Goal: Check status: Check status

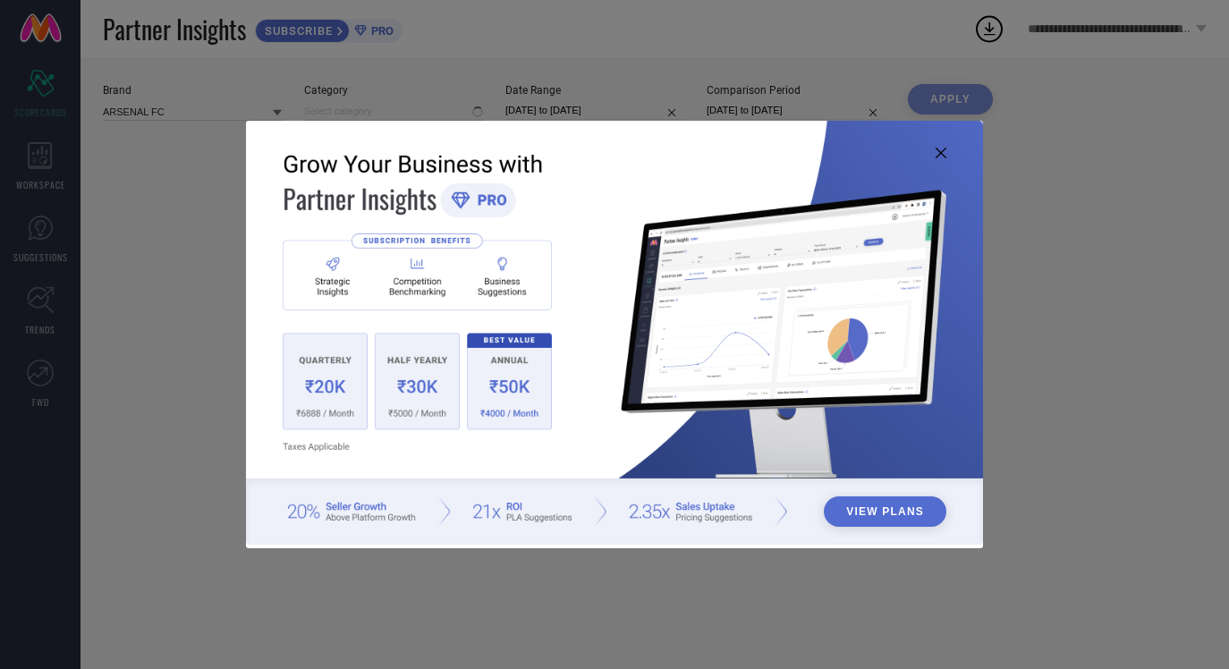
type input "All"
click at [935, 148] on img at bounding box center [614, 333] width 737 height 424
click at [932, 150] on img at bounding box center [614, 333] width 737 height 424
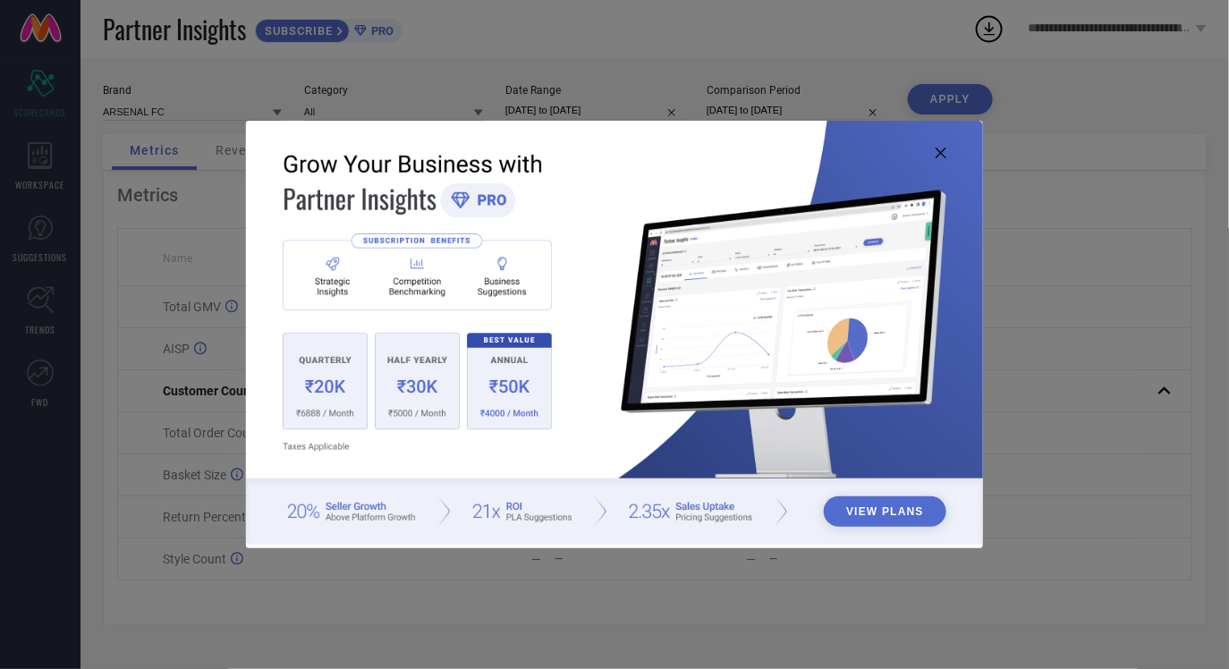
click at [936, 150] on icon at bounding box center [941, 153] width 11 height 11
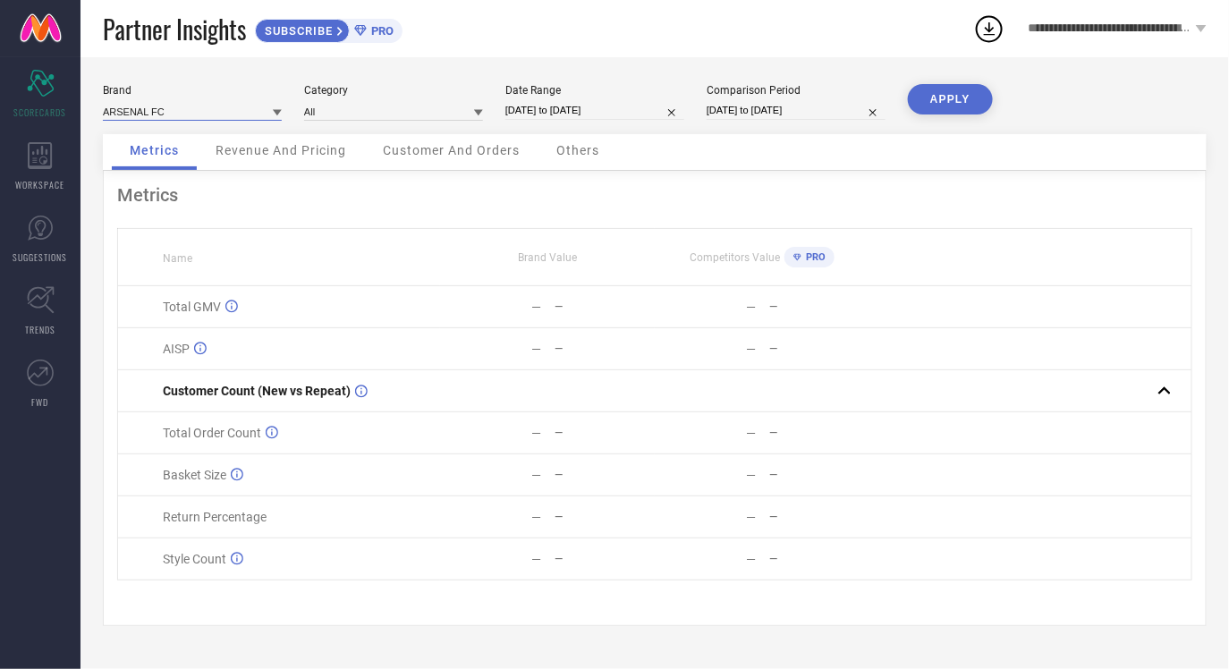
click at [220, 114] on input at bounding box center [192, 111] width 179 height 19
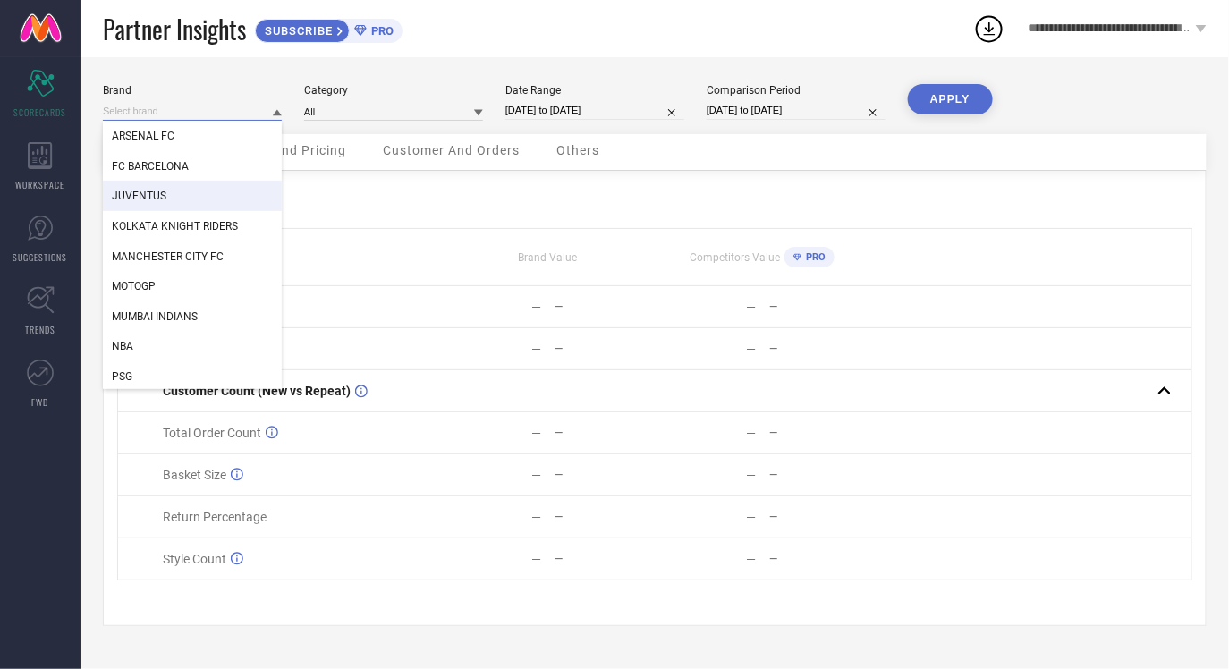
scroll to position [32, 0]
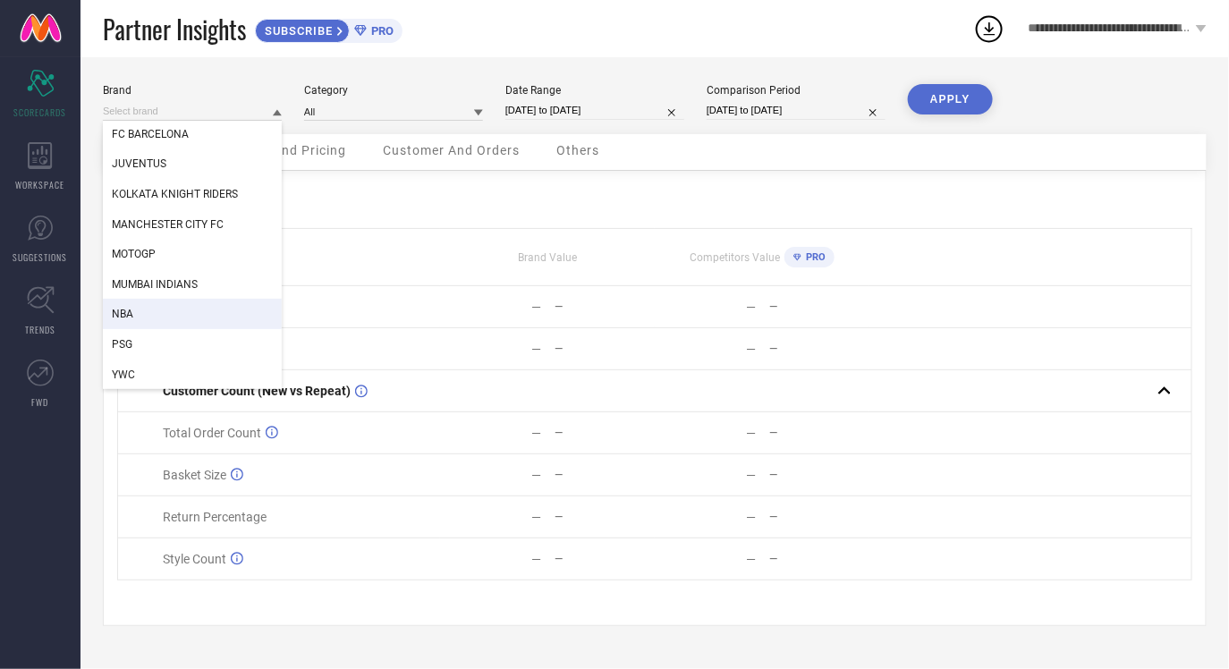
click at [162, 312] on div "NBA" at bounding box center [192, 314] width 179 height 30
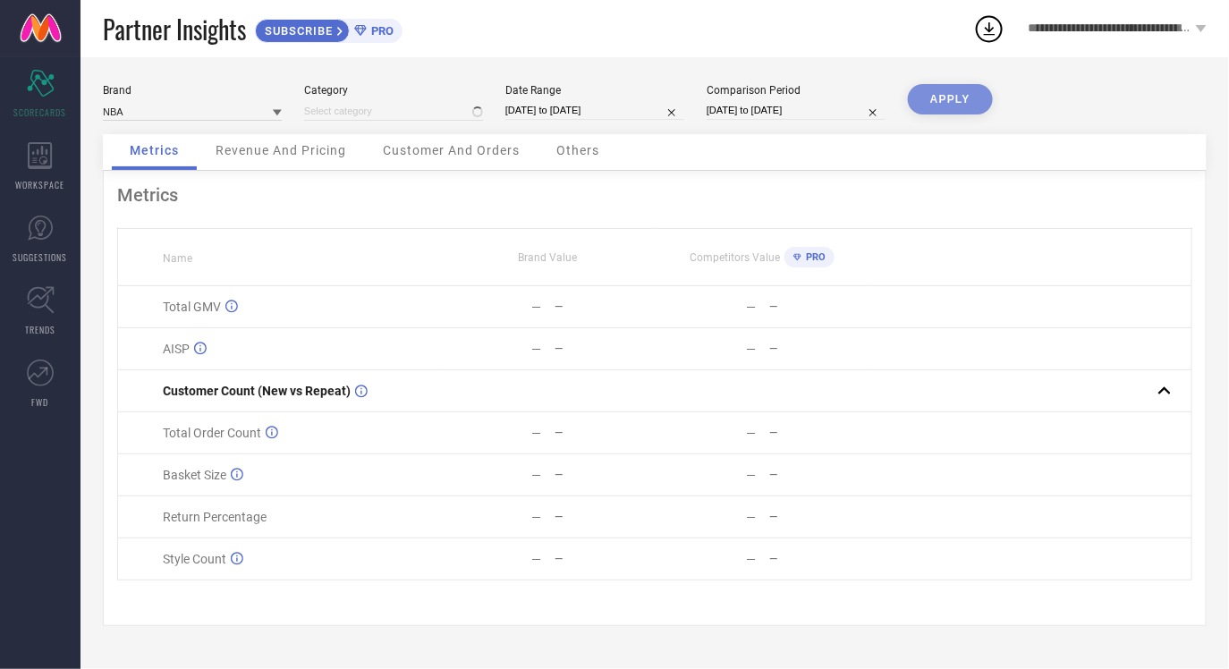
type input "All"
click at [574, 95] on div "Date Range" at bounding box center [595, 90] width 179 height 13
click at [574, 104] on input "[DATE] to [DATE]" at bounding box center [595, 110] width 179 height 19
select select "7"
select select "2025"
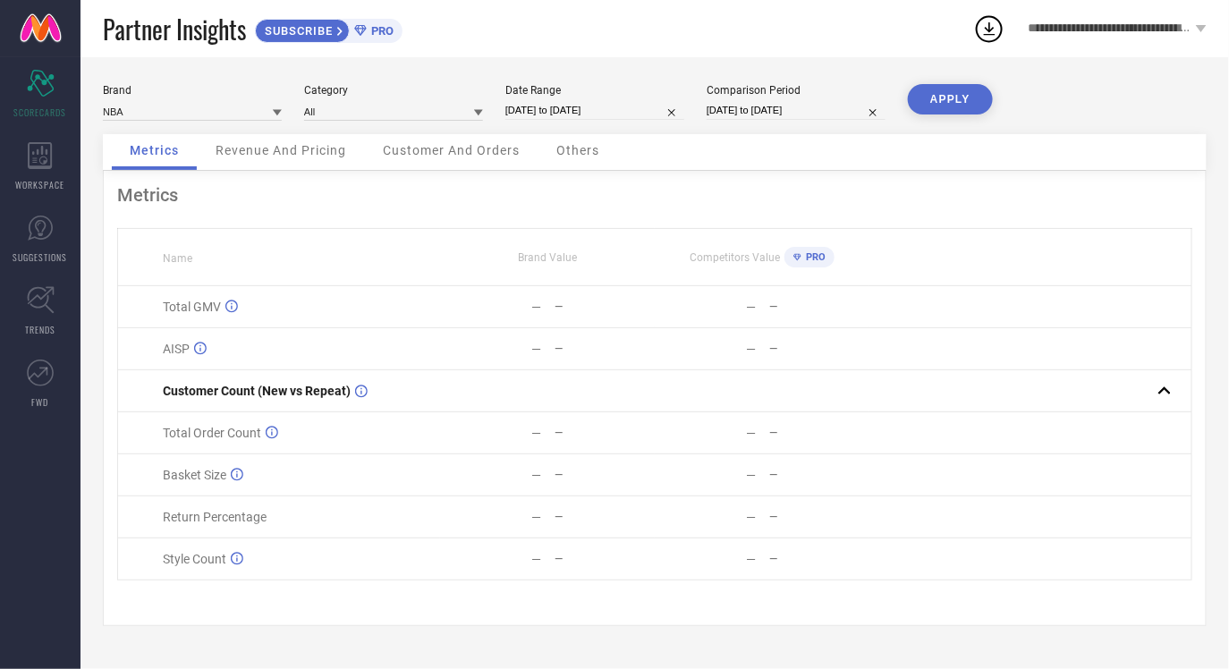
select select "8"
select select "2025"
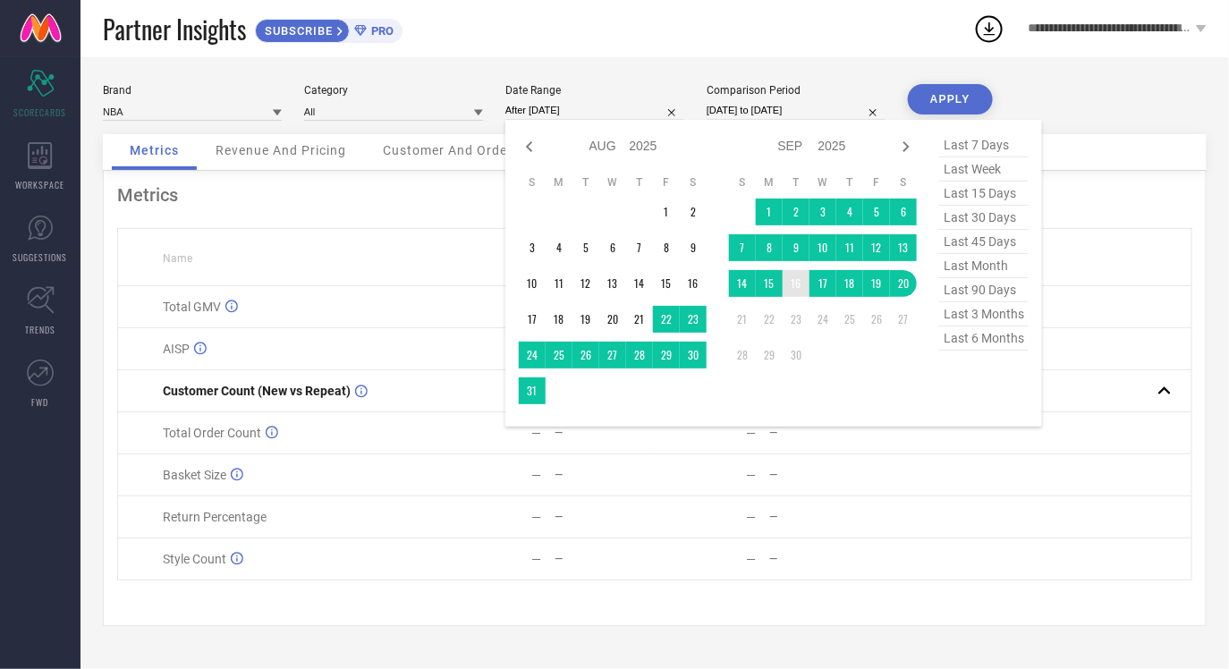
click at [820, 287] on td "17" at bounding box center [823, 283] width 27 height 27
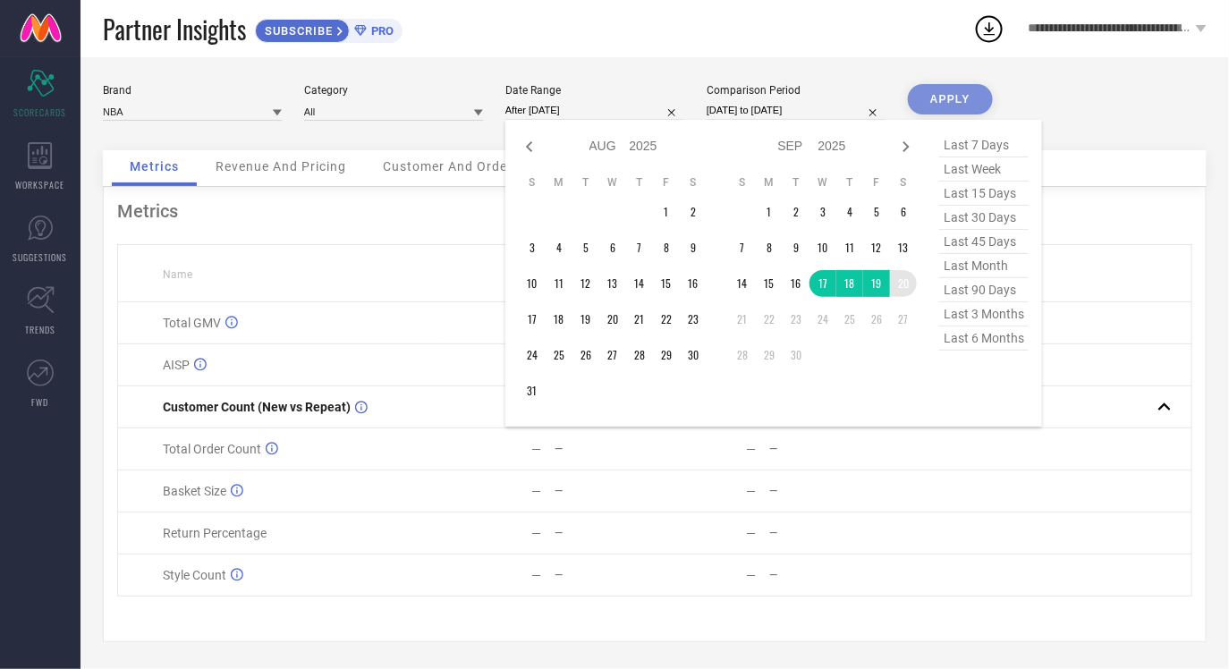
click at [909, 296] on table "S M T W T F S 1 2 3 4 5 6 7 8 9 10 11 12 13 14 15 16 17 18 19 20 21 22 23 24 25…" at bounding box center [823, 271] width 188 height 211
type input "[DATE] to [DATE]"
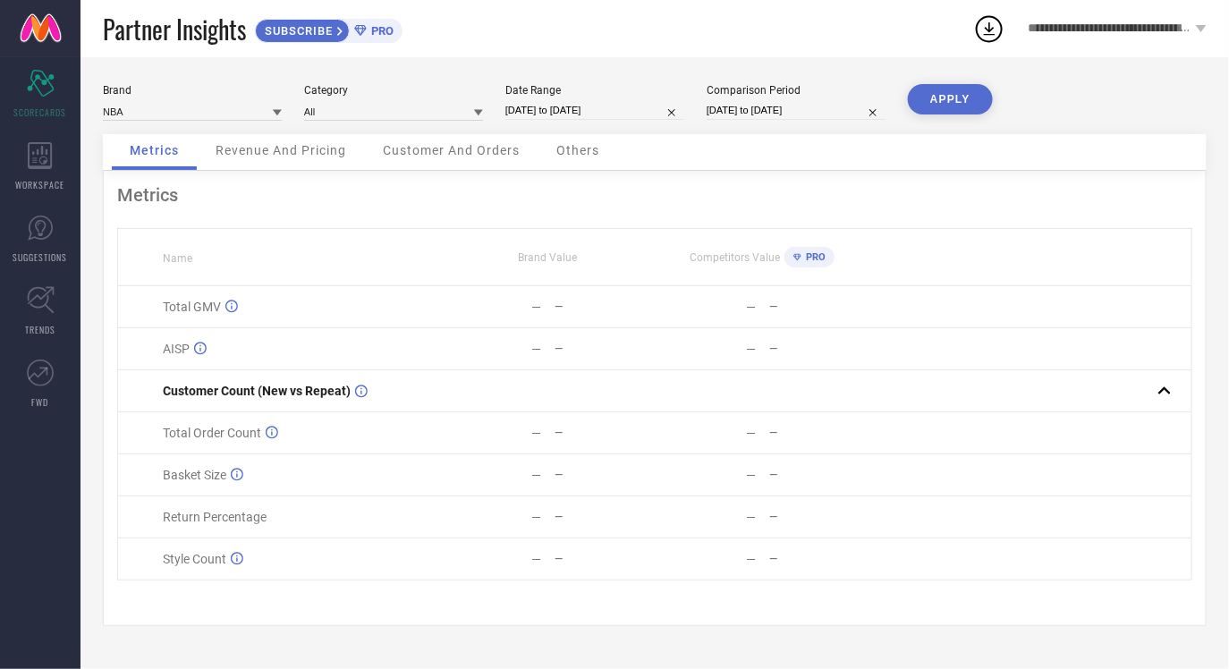
click at [954, 98] on button "APPLY" at bounding box center [950, 99] width 85 height 30
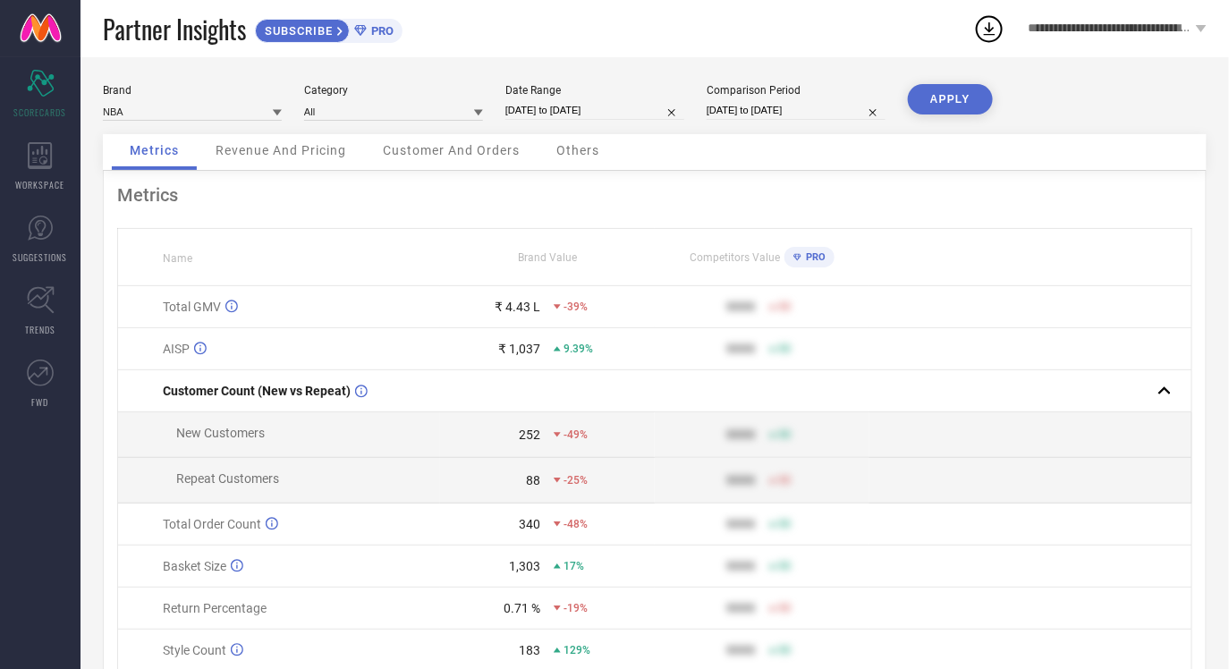
select select "8"
select select "2025"
select select "9"
select select "2025"
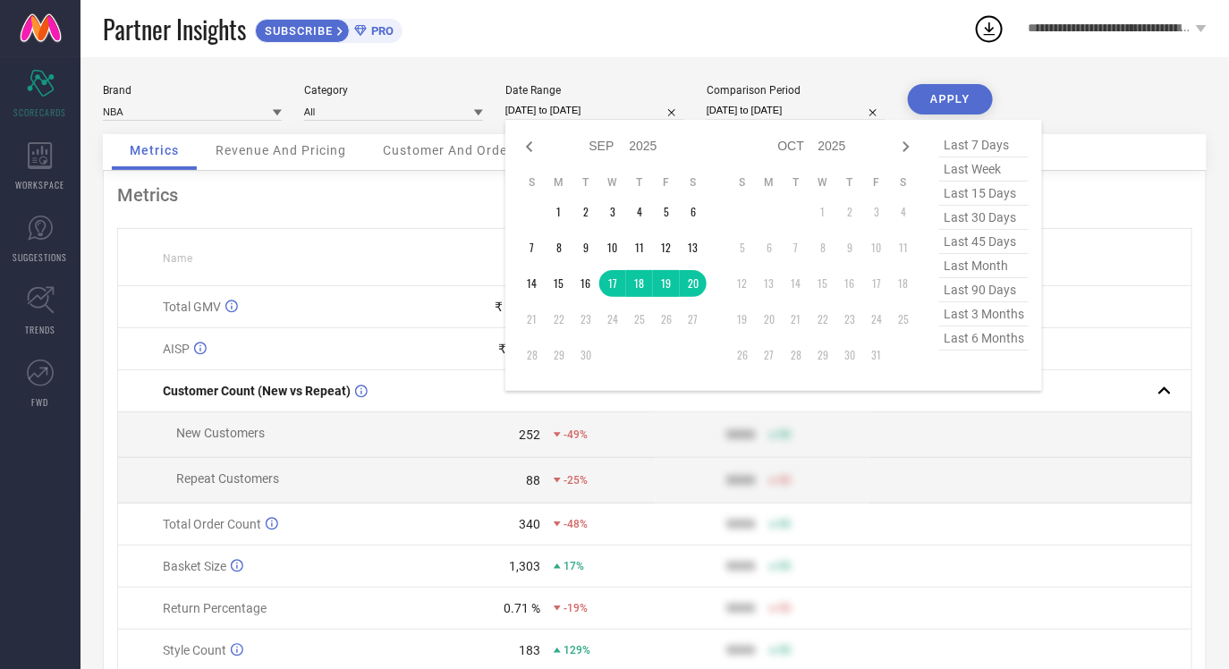
click at [635, 108] on input "[DATE] to [DATE]" at bounding box center [595, 110] width 179 height 19
click at [589, 319] on td "23" at bounding box center [586, 319] width 27 height 27
